Goal: Task Accomplishment & Management: Manage account settings

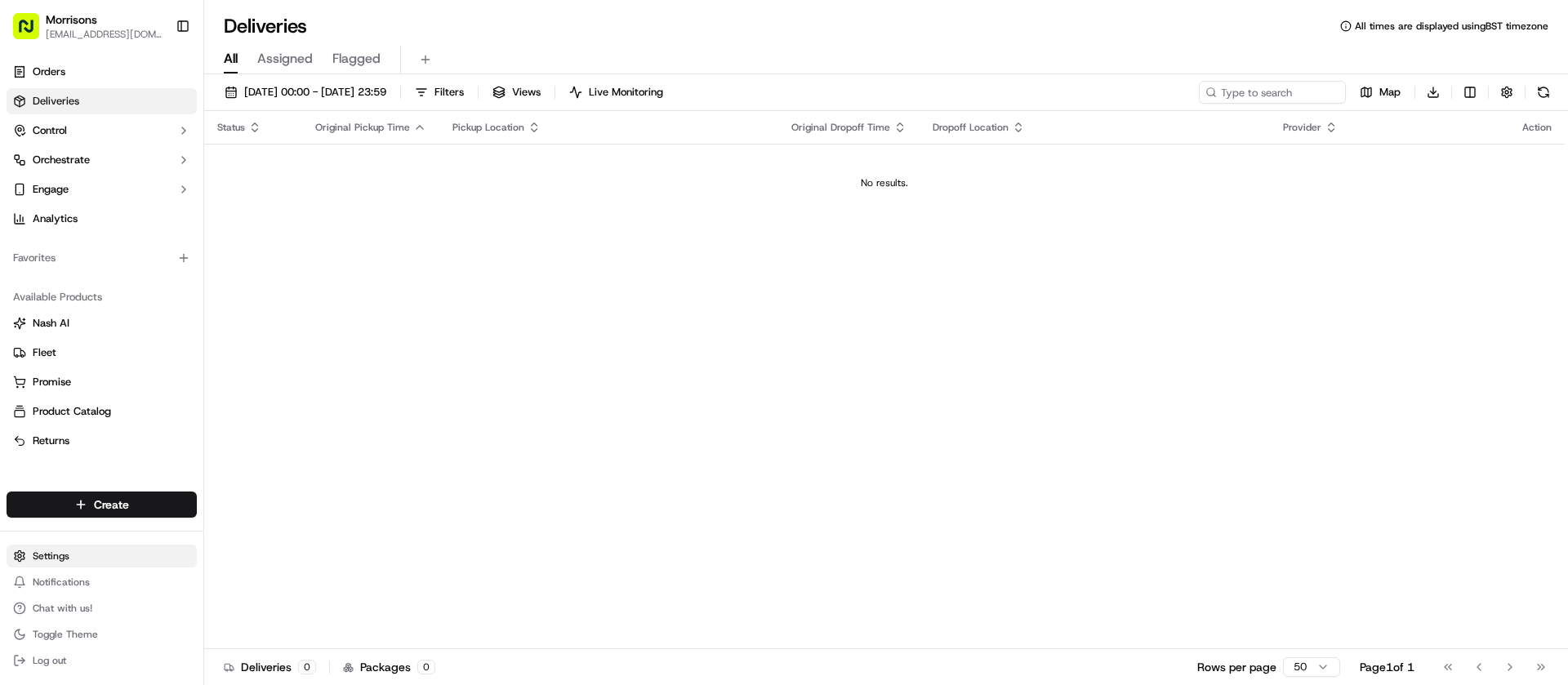
click at [34, 551] on html "Morrisons [EMAIL_ADDRESS][DOMAIN_NAME] Toggle Sidebar Orders Deliveries Control…" at bounding box center [784, 342] width 1568 height 685
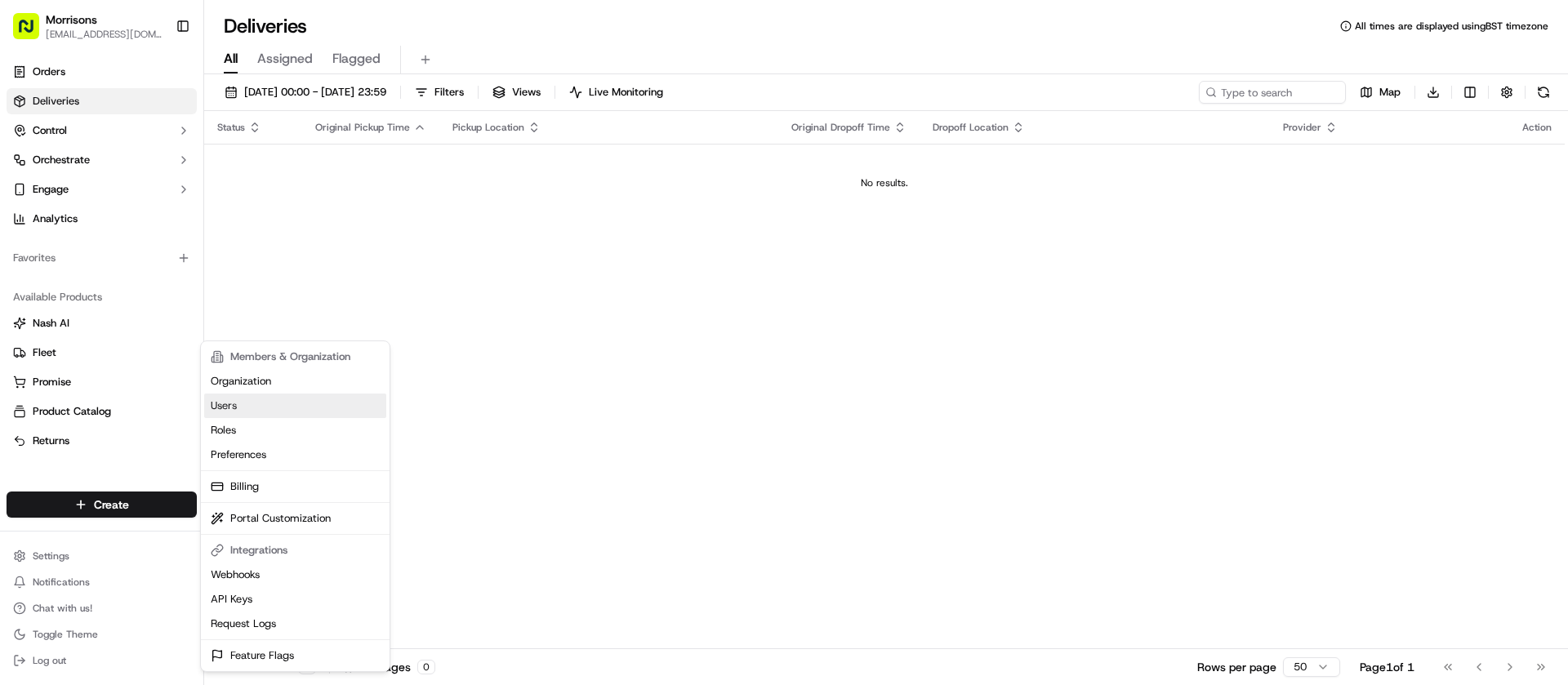
click at [285, 409] on link "Users" at bounding box center [295, 406] width 182 height 24
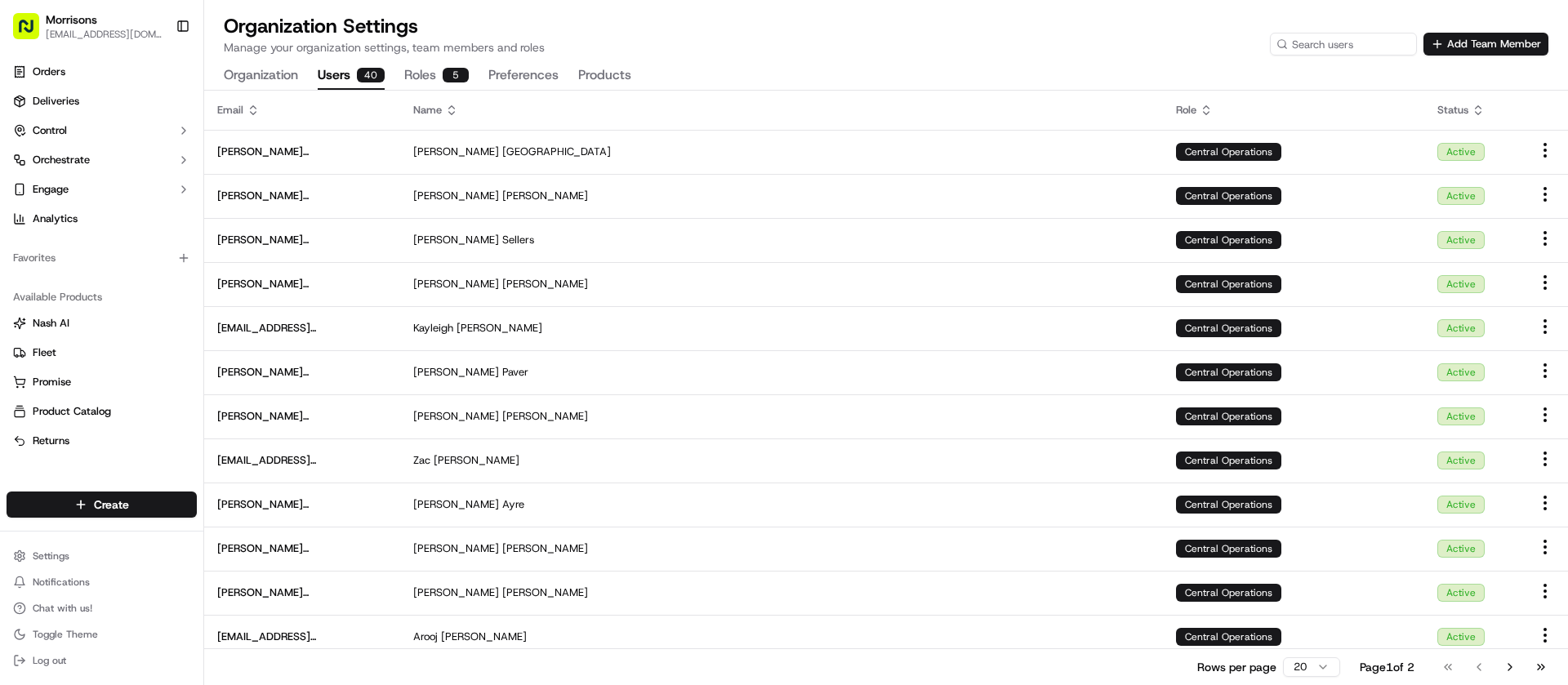
click at [1468, 55] on div "Organization Settings Manage your organization settings, team members and roles…" at bounding box center [886, 51] width 1364 height 77
click at [1470, 48] on button "Add Team Member" at bounding box center [1487, 44] width 125 height 22
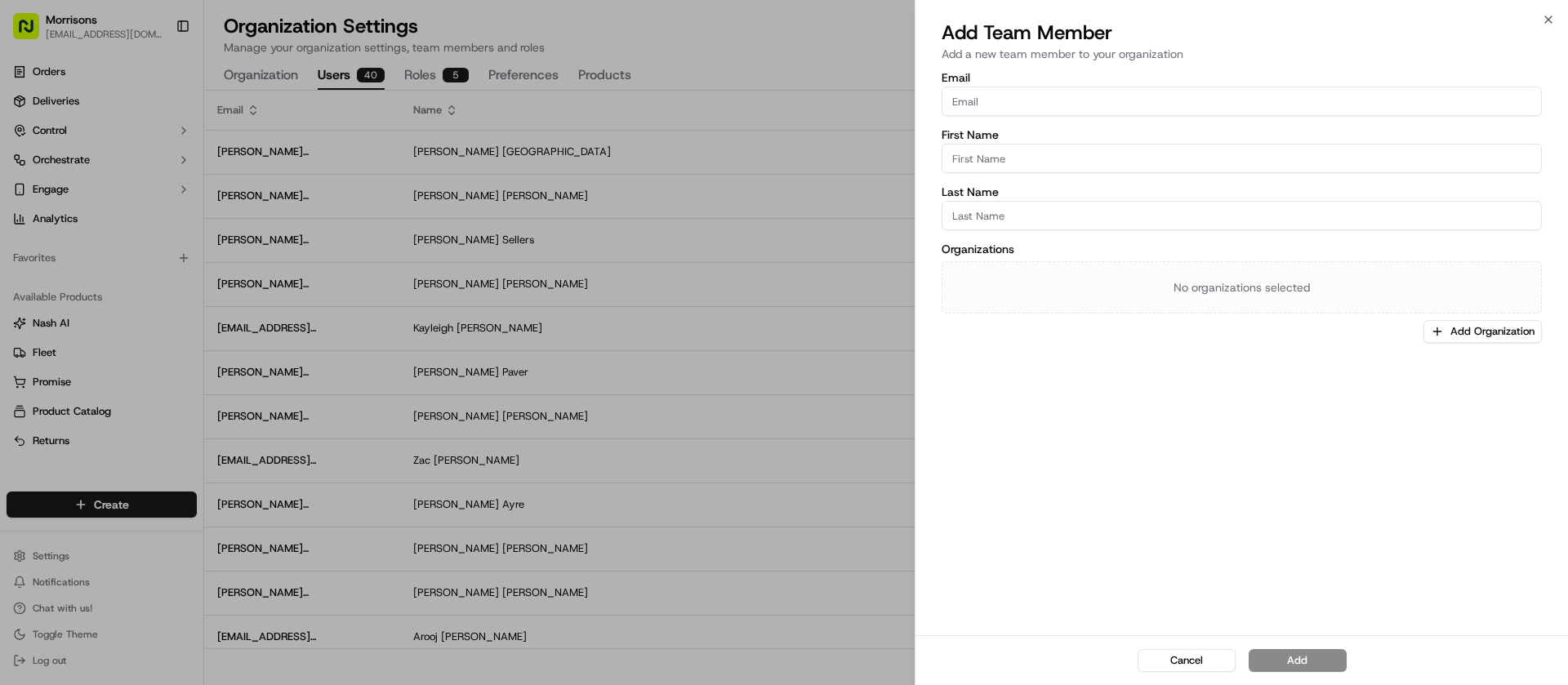
click at [1000, 108] on input "Email" at bounding box center [1242, 101] width 601 height 29
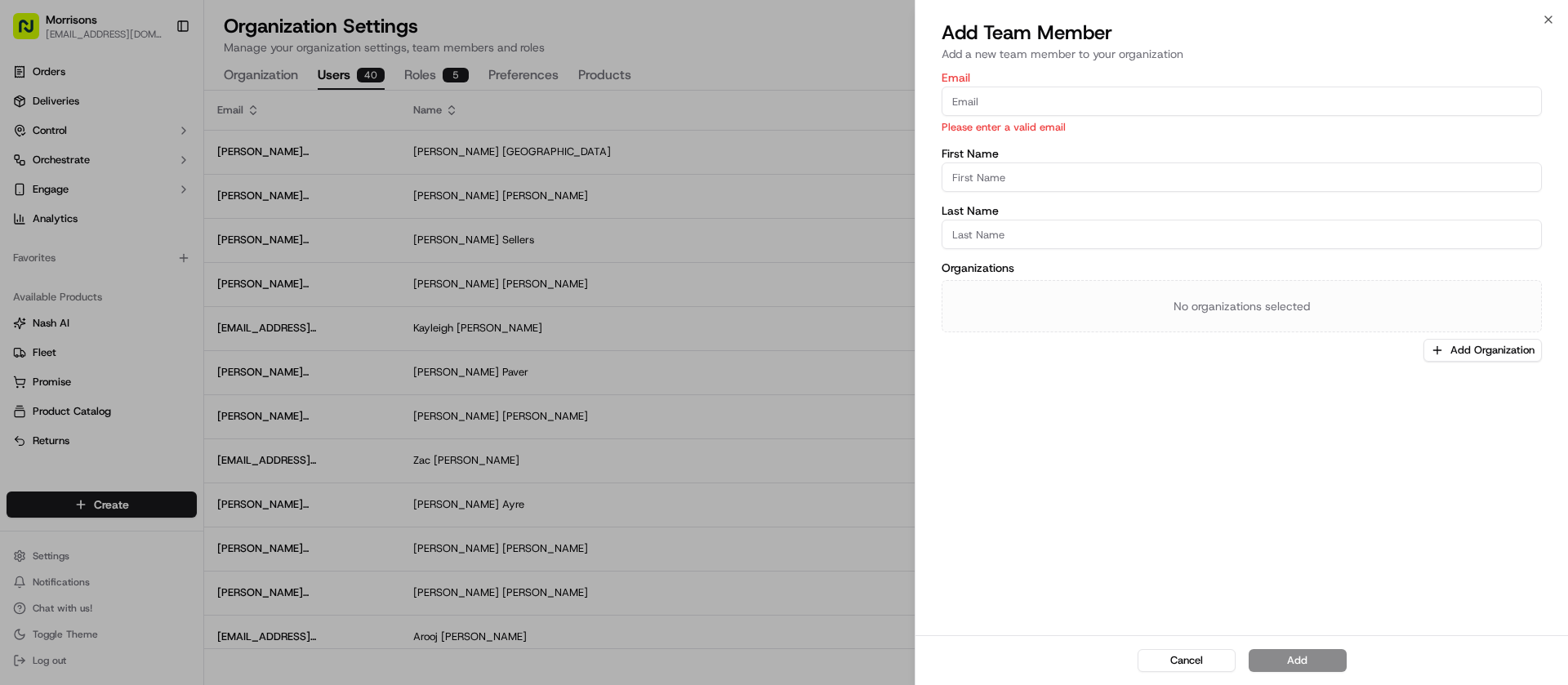
paste input "[PERSON_NAME][EMAIL_ADDRESS][PERSON_NAME][DOMAIN_NAME]"
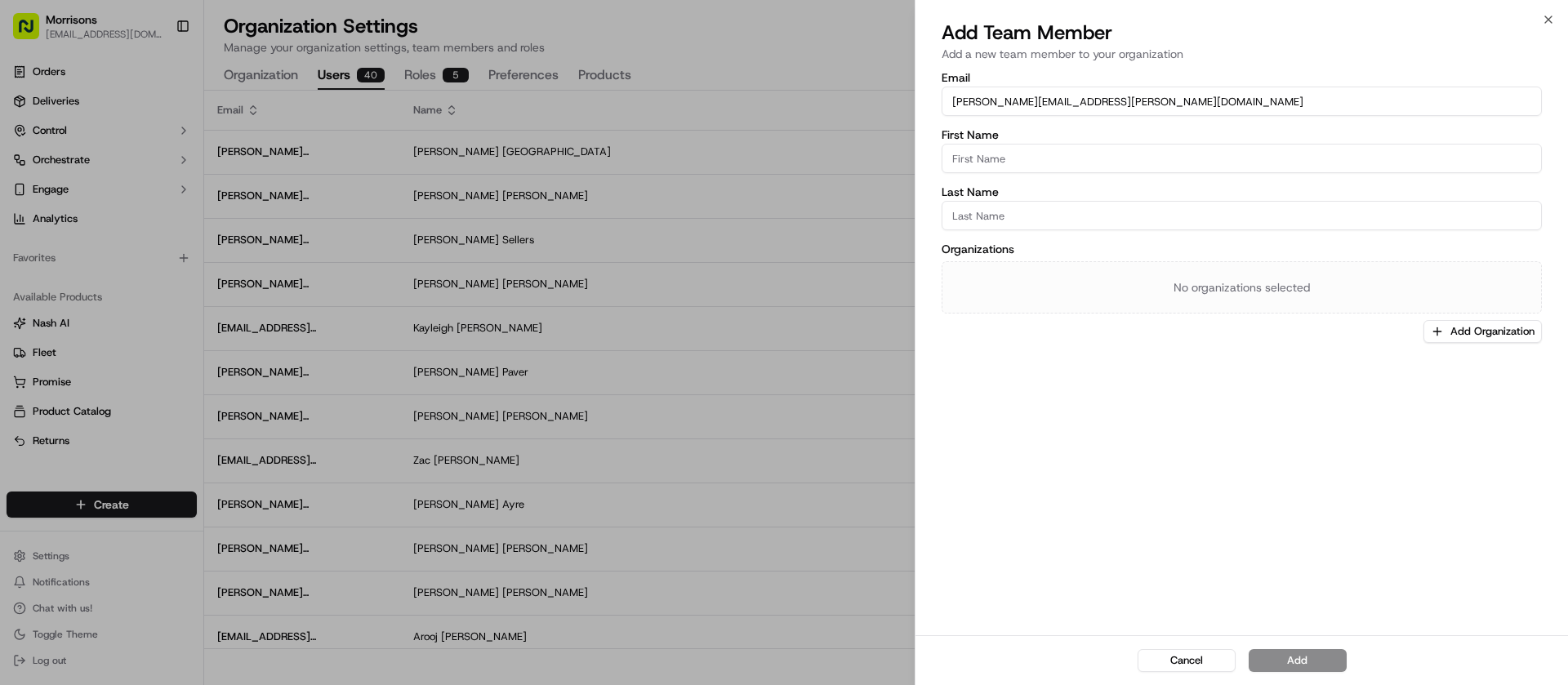
type input "[PERSON_NAME][EMAIL_ADDRESS][PERSON_NAME][DOMAIN_NAME]"
click at [1004, 168] on input "First Name" at bounding box center [1242, 158] width 601 height 29
type input "[PERSON_NAME]"
click at [995, 221] on input "Last Name" at bounding box center [1242, 215] width 601 height 29
type input "[PERSON_NAME]"
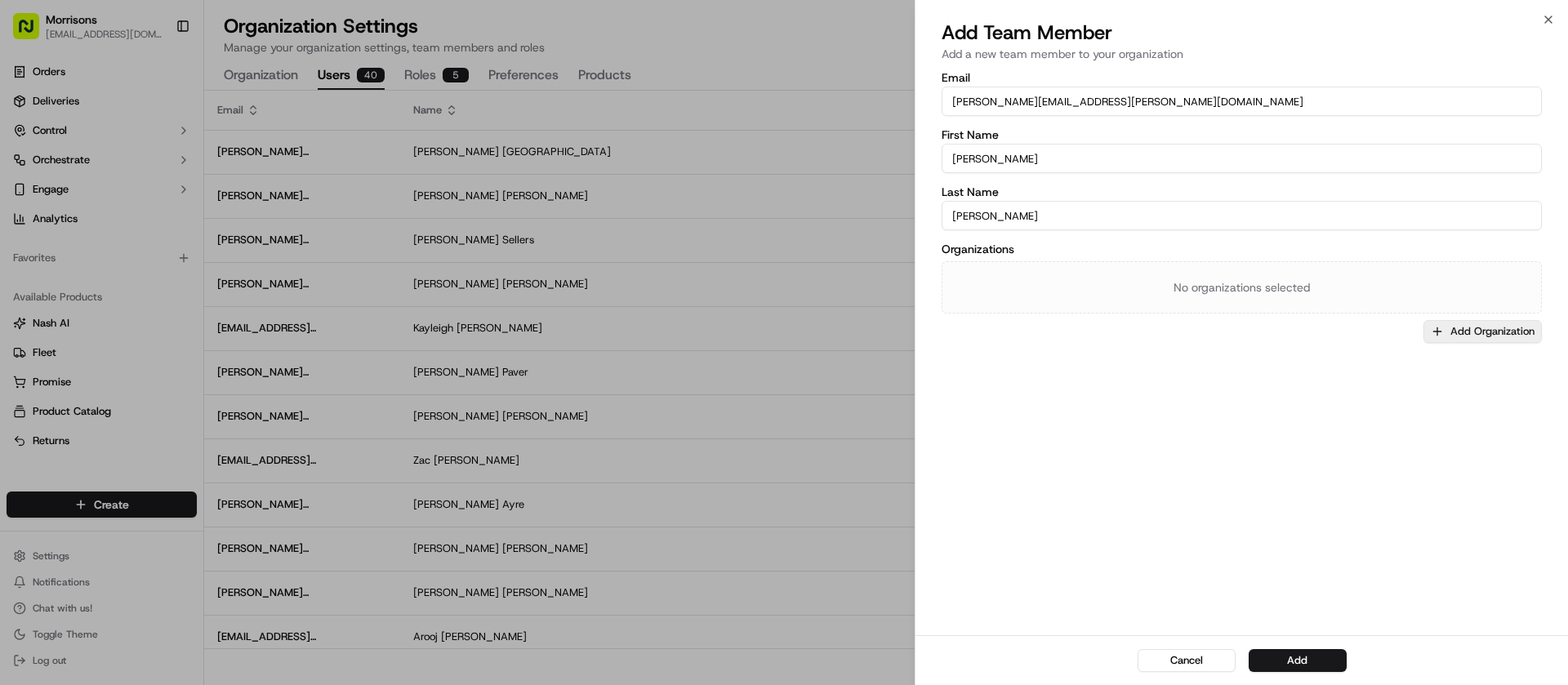
click at [1508, 329] on button "Add Organization" at bounding box center [1483, 331] width 119 height 22
click at [1418, 421] on span "Morrisons" at bounding box center [1460, 417] width 201 height 15
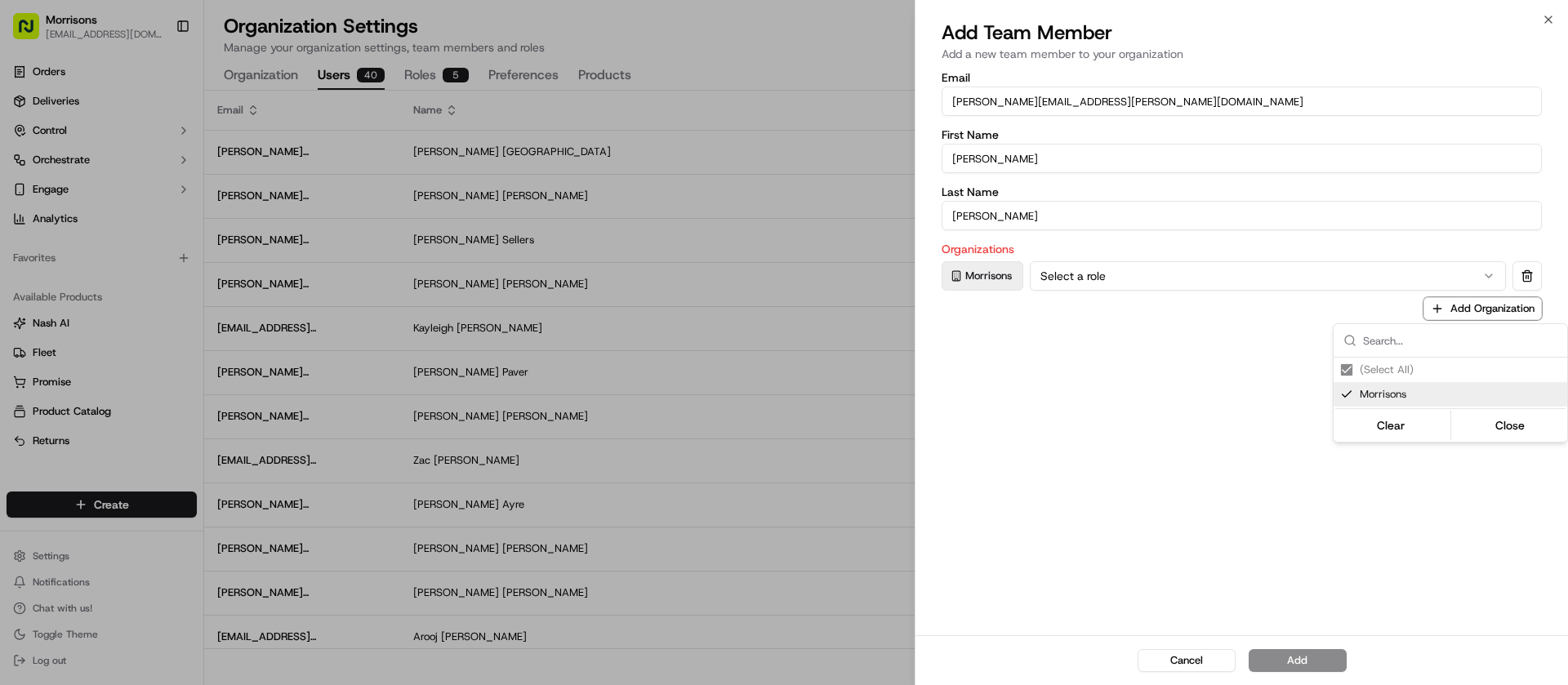
click at [1078, 270] on div at bounding box center [784, 342] width 1568 height 685
click at [1478, 278] on button "Select a role" at bounding box center [1268, 275] width 476 height 29
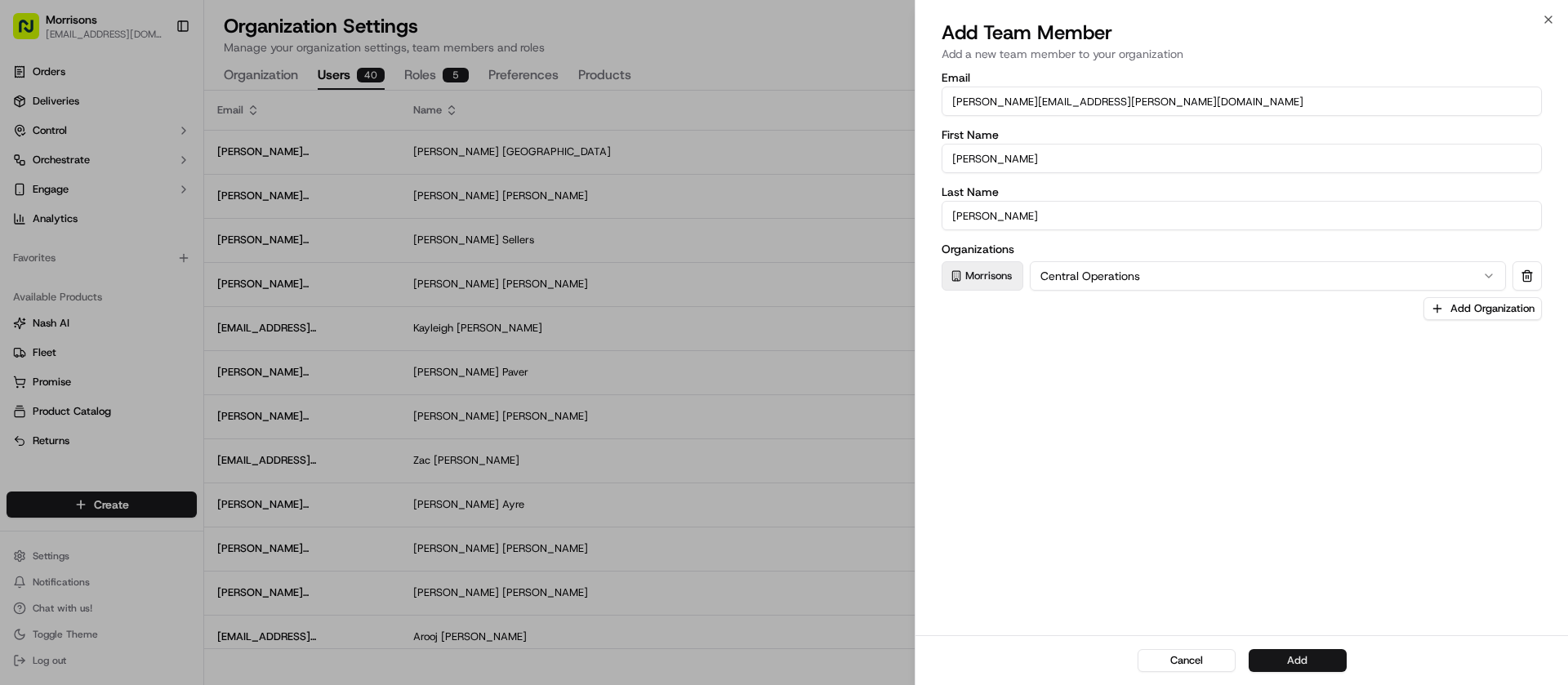
click at [1299, 663] on button "Add" at bounding box center [1298, 661] width 98 height 22
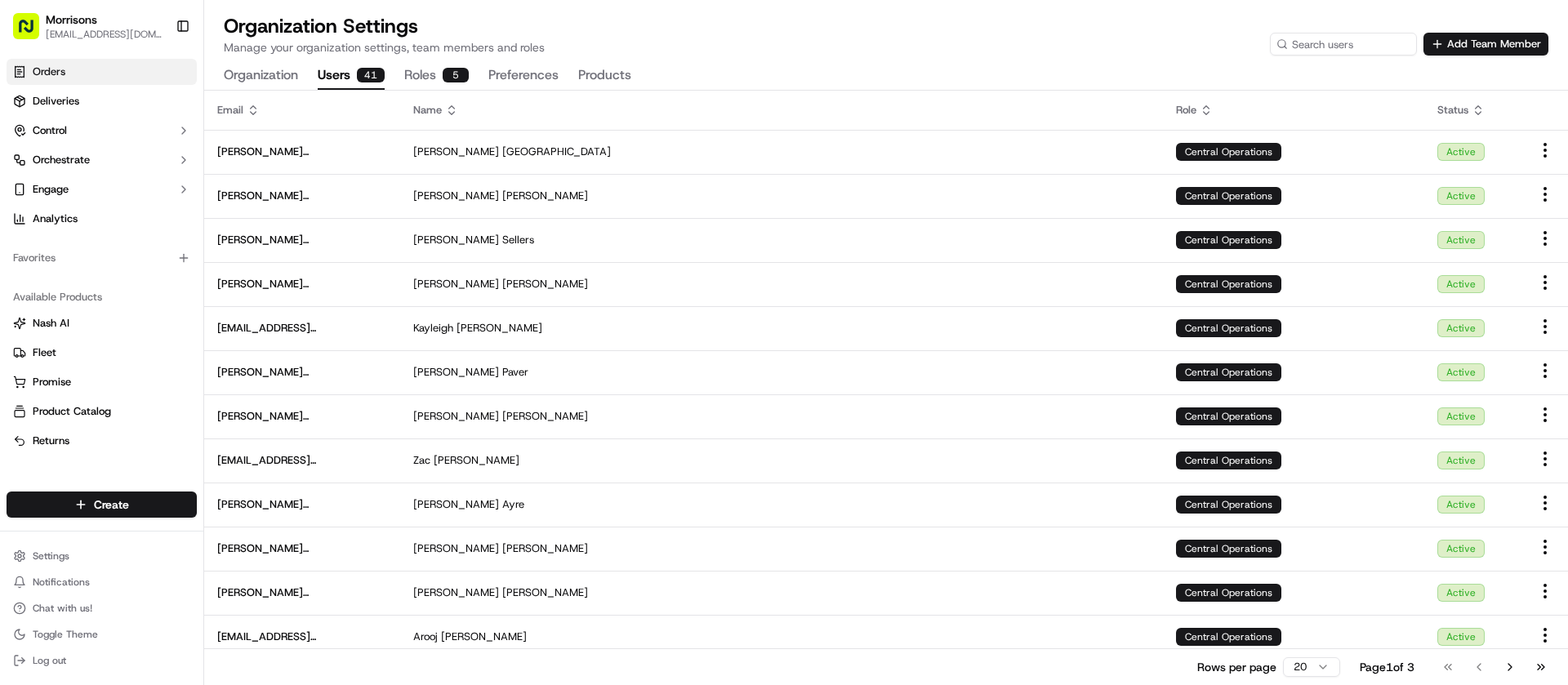
click at [54, 80] on link "Orders" at bounding box center [101, 72] width 190 height 26
